Goal: Task Accomplishment & Management: Manage account settings

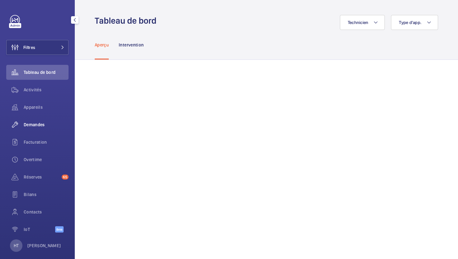
click at [35, 126] on span "Demandes" at bounding box center [46, 124] width 45 height 6
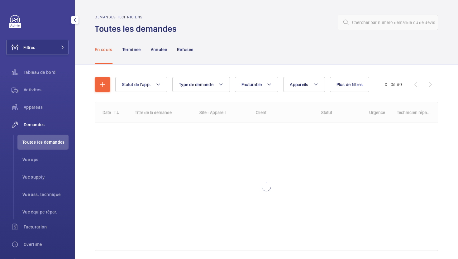
click at [45, 37] on div "Filtres Tableau de bord Activités Appareils Demandes Toutes les demandes Vue op…" at bounding box center [37, 169] width 62 height 309
click at [45, 41] on button "Filtres" at bounding box center [37, 47] width 62 height 15
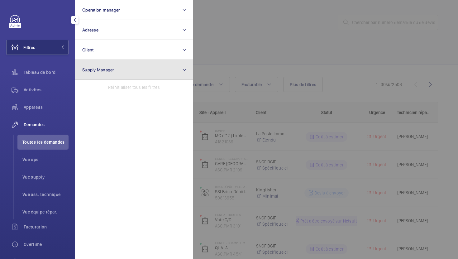
click at [102, 67] on button "Supply Manager" at bounding box center [134, 70] width 118 height 20
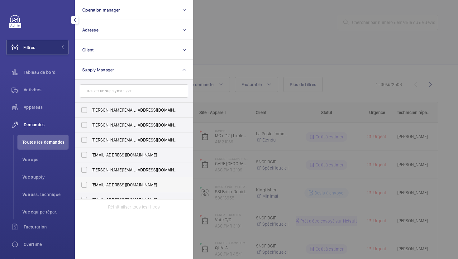
scroll to position [8, 0]
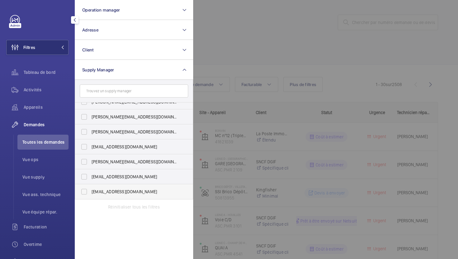
click at [112, 195] on label "[EMAIL_ADDRESS][DOMAIN_NAME]" at bounding box center [129, 191] width 108 height 15
click at [90, 195] on input "[EMAIL_ADDRESS][DOMAIN_NAME]" at bounding box center [84, 191] width 12 height 12
checkbox input "true"
click at [125, 145] on span "[EMAIL_ADDRESS][DOMAIN_NAME]" at bounding box center [135, 147] width 86 height 6
click at [90, 145] on input "[EMAIL_ADDRESS][DOMAIN_NAME]" at bounding box center [84, 146] width 12 height 12
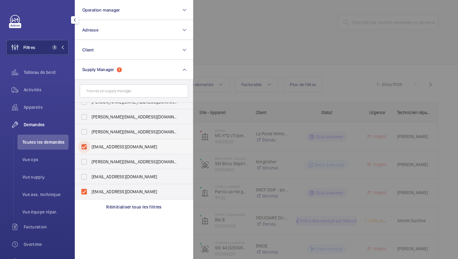
checkbox input "true"
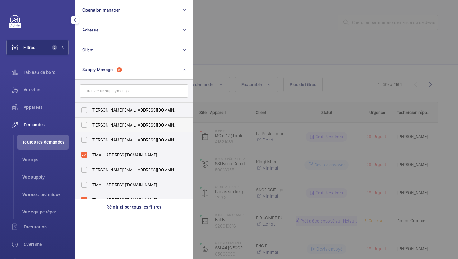
click at [121, 126] on span "[PERSON_NAME][EMAIL_ADDRESS][DOMAIN_NAME]" at bounding box center [135, 125] width 86 height 6
click at [90, 126] on input "[PERSON_NAME][EMAIL_ADDRESS][DOMAIN_NAME]" at bounding box center [84, 125] width 12 height 12
checkbox input "true"
click at [239, 26] on div at bounding box center [422, 129] width 458 height 259
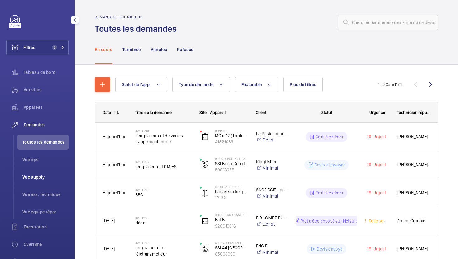
click at [37, 177] on span "Vue supply" at bounding box center [45, 177] width 46 height 6
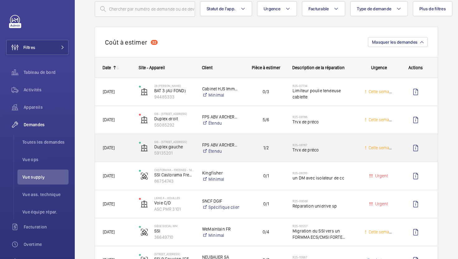
scroll to position [42, 0]
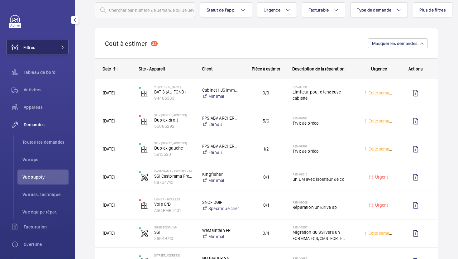
click at [57, 47] on span at bounding box center [60, 47] width 7 height 4
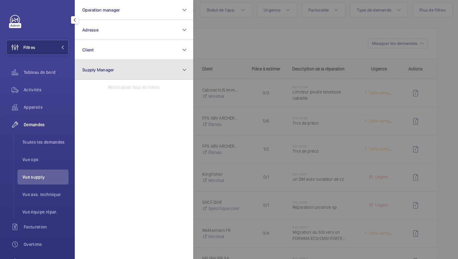
click at [131, 70] on button "Supply Manager" at bounding box center [134, 70] width 118 height 20
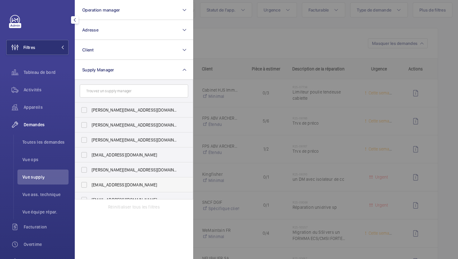
scroll to position [8, 0]
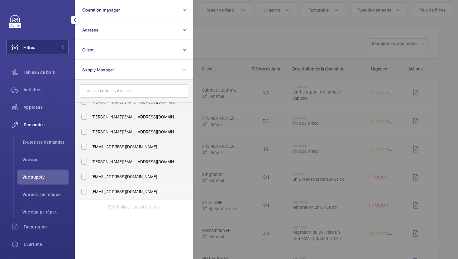
click at [119, 194] on span "[EMAIL_ADDRESS][DOMAIN_NAME]" at bounding box center [135, 191] width 86 height 6
click at [90, 194] on input "[EMAIL_ADDRESS][DOMAIN_NAME]" at bounding box center [84, 191] width 12 height 12
checkbox input "true"
click at [226, 45] on div at bounding box center [422, 129] width 458 height 259
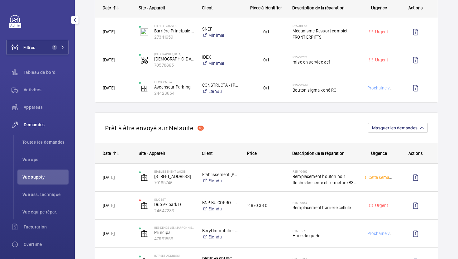
scroll to position [726, 0]
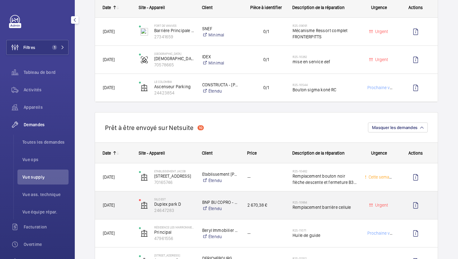
click at [273, 214] on div "2 670,38 €" at bounding box center [262, 205] width 45 height 20
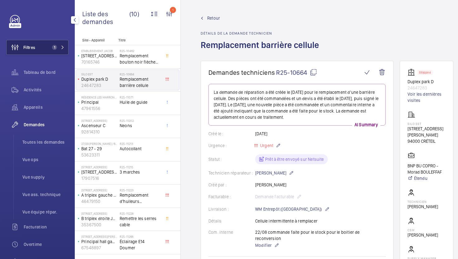
click at [56, 52] on button "Filtres 1" at bounding box center [37, 47] width 62 height 15
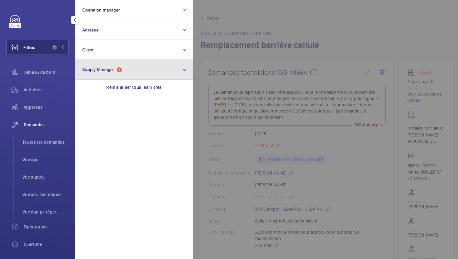
click at [137, 77] on button "Supply Manager 1" at bounding box center [134, 70] width 118 height 20
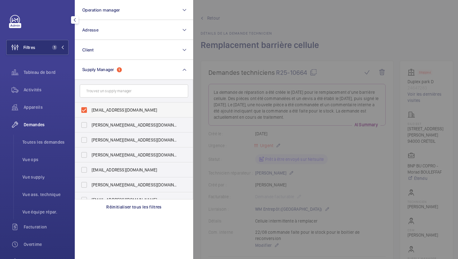
click at [128, 105] on label "[EMAIL_ADDRESS][DOMAIN_NAME]" at bounding box center [129, 109] width 108 height 15
click at [90, 105] on input "[EMAIL_ADDRESS][DOMAIN_NAME]" at bounding box center [84, 110] width 12 height 12
checkbox input "false"
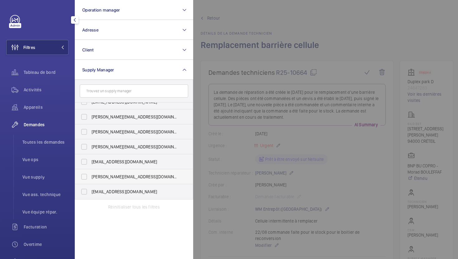
click at [92, 176] on span "[PERSON_NAME][EMAIL_ADDRESS][DOMAIN_NAME]" at bounding box center [135, 177] width 86 height 6
click at [90, 176] on input "[PERSON_NAME][EMAIL_ADDRESS][DOMAIN_NAME]" at bounding box center [84, 176] width 12 height 12
checkbox input "true"
click at [362, 21] on div at bounding box center [422, 129] width 458 height 259
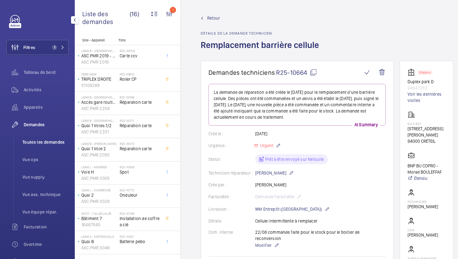
click at [45, 147] on li "Toutes les demandes" at bounding box center [42, 142] width 51 height 15
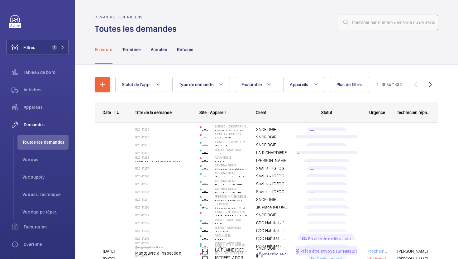
click at [364, 23] on input "text" at bounding box center [388, 23] width 100 height 16
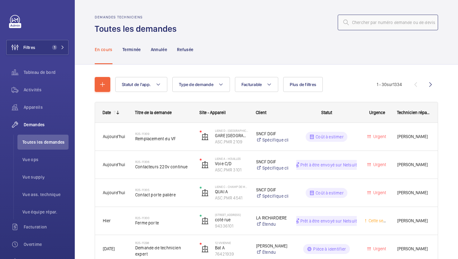
paste input "R25-10731"
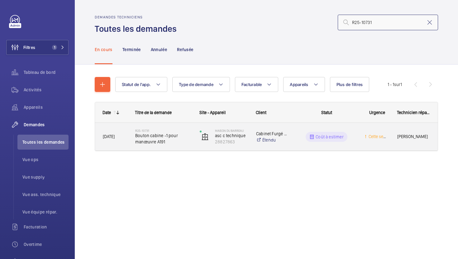
type input "R25-10731"
click at [181, 150] on div "R25-10731 Bouton cabine -1 pour manœuvre A191" at bounding box center [160, 137] width 64 height 28
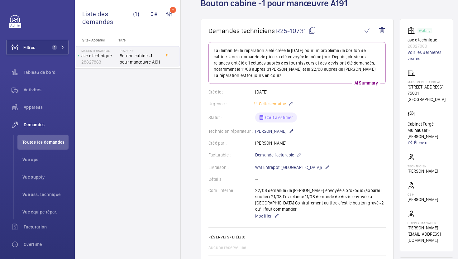
scroll to position [66, 0]
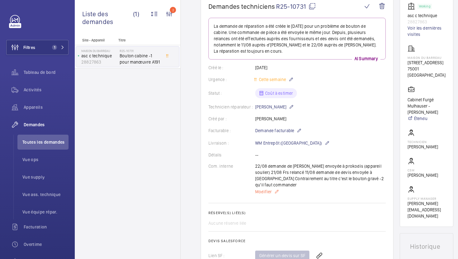
click at [259, 188] on span "Modifier" at bounding box center [263, 191] width 17 height 6
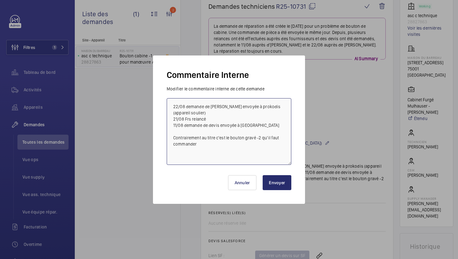
click at [170, 107] on textarea "22/08 demande de [PERSON_NAME] envoyée à prokodis (appareil soulier) 21/08 Frs …" at bounding box center [229, 131] width 125 height 67
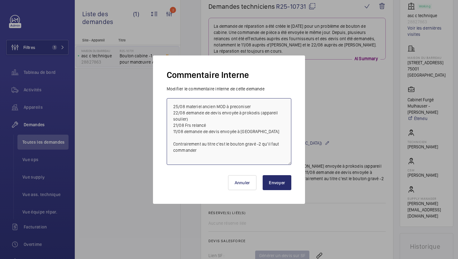
type textarea "25/08 materiel ancien MOD à preconiser 22/08 demande de devis envoyée à prokodi…"
click at [271, 182] on button "Envoyer" at bounding box center [277, 182] width 29 height 15
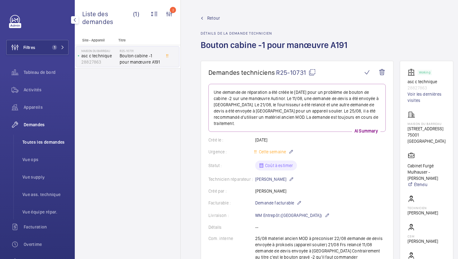
click at [54, 142] on span "Toutes les demandes" at bounding box center [45, 142] width 46 height 6
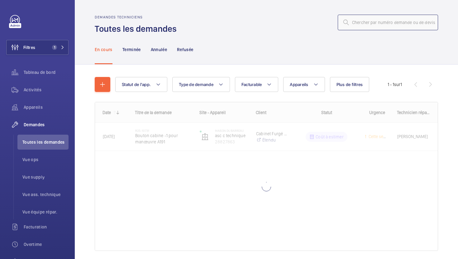
click at [375, 22] on input "text" at bounding box center [388, 23] width 100 height 16
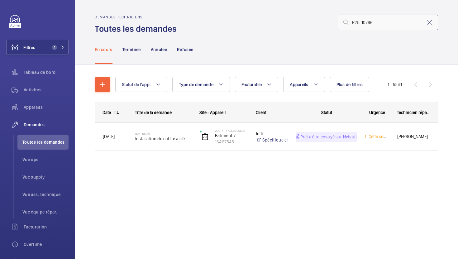
type input "R25-10786"
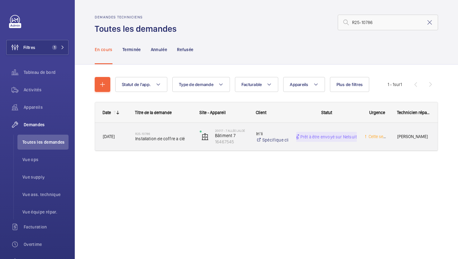
click at [197, 148] on div "20017 - 7 allée Laloé Bâtiment 7 16467545" at bounding box center [220, 137] width 56 height 26
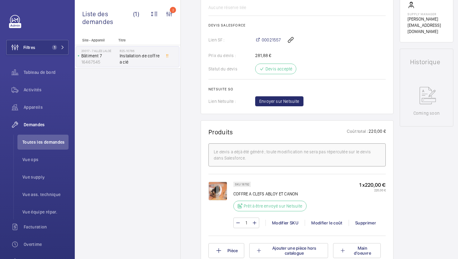
scroll to position [251, 0]
